Goal: Find specific page/section: Find specific page/section

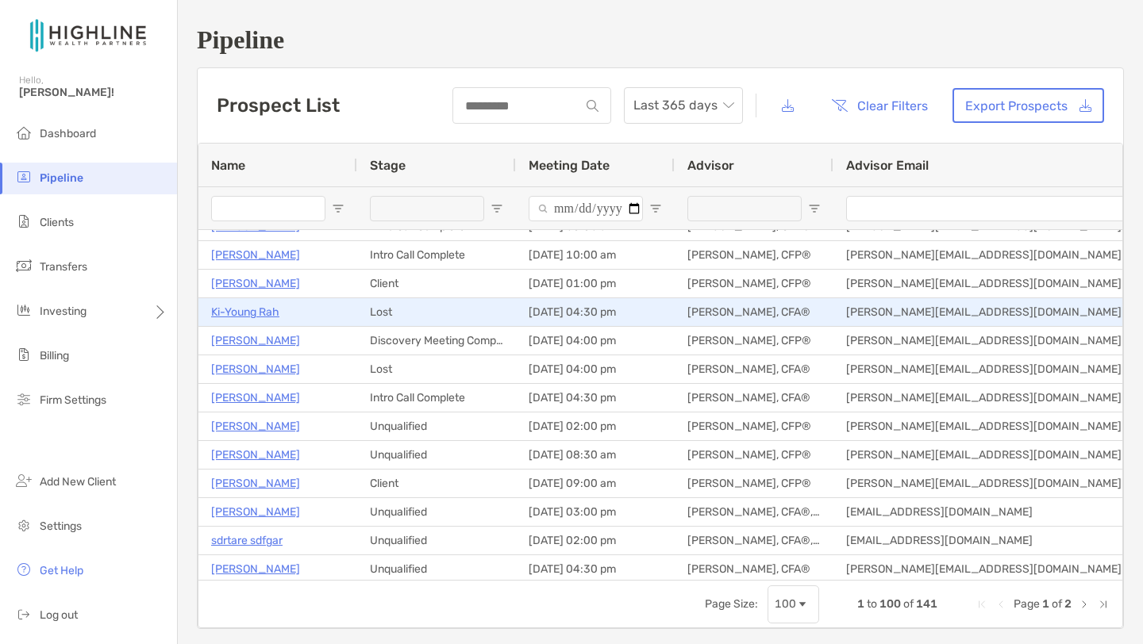
scroll to position [279, 0]
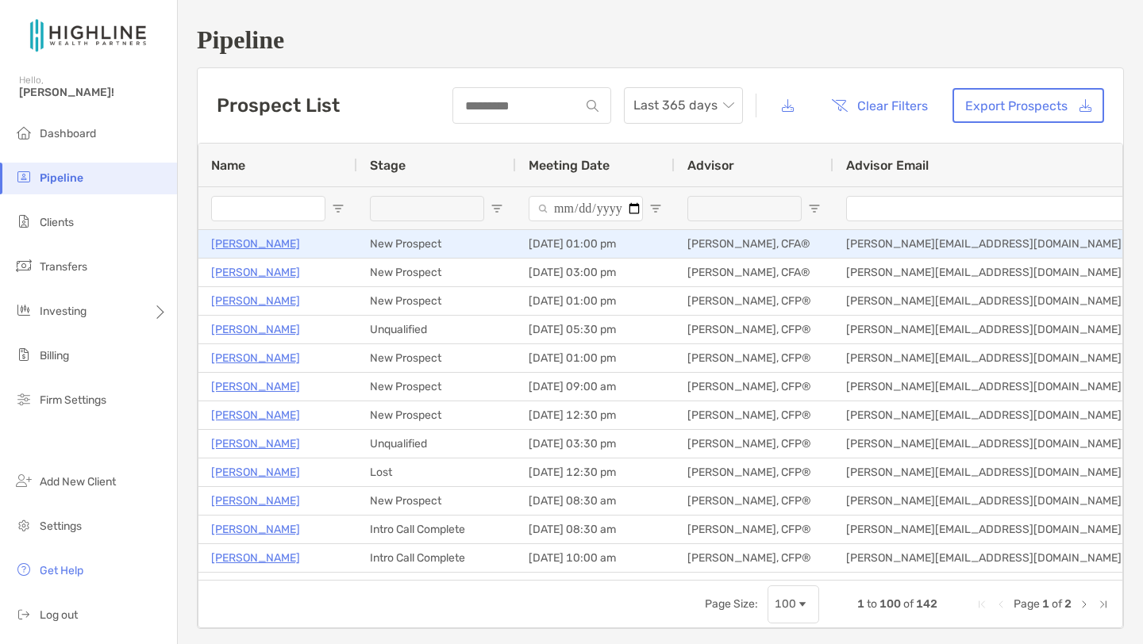
click at [251, 248] on p "Jason Poyner" at bounding box center [255, 244] width 89 height 20
